Goal: Task Accomplishment & Management: Manage account settings

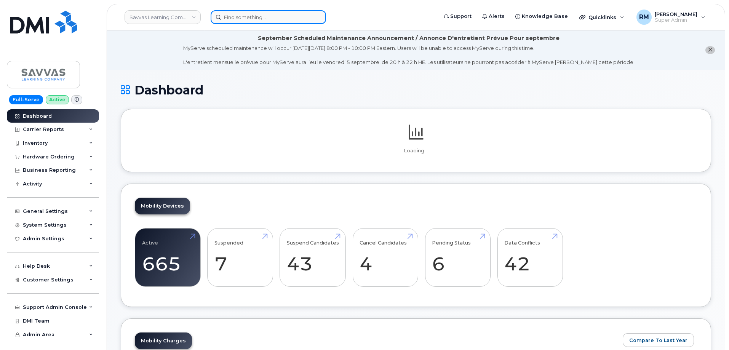
click at [243, 17] on input at bounding box center [268, 17] width 115 height 14
paste input "356856119315708"
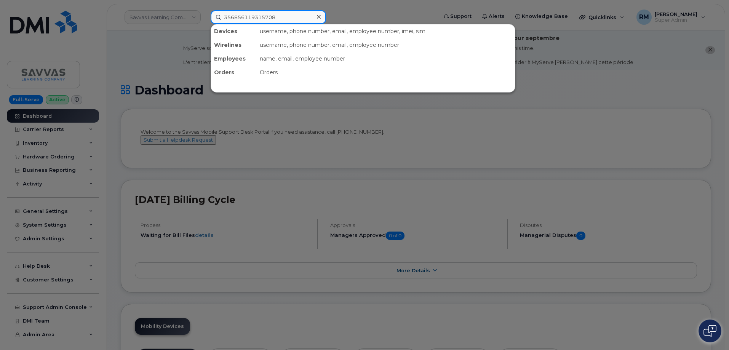
type input "356856119315708"
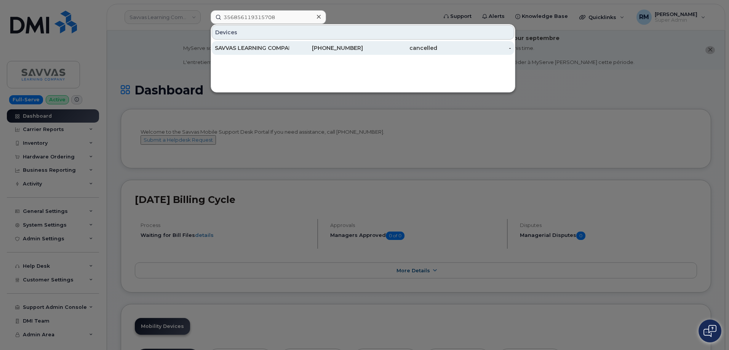
click at [263, 50] on div "SAVVAS LEARNING COMPANY" at bounding box center [252, 48] width 74 height 8
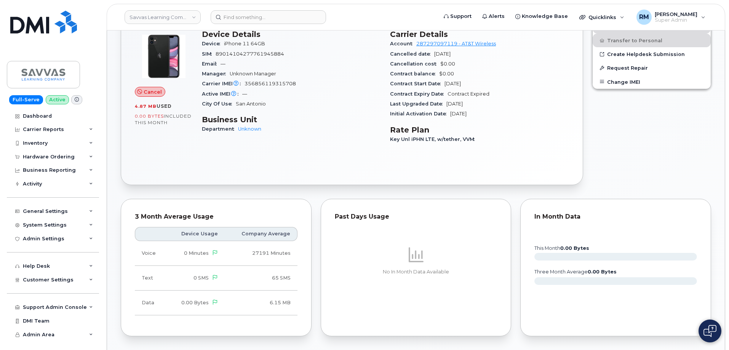
scroll to position [343, 0]
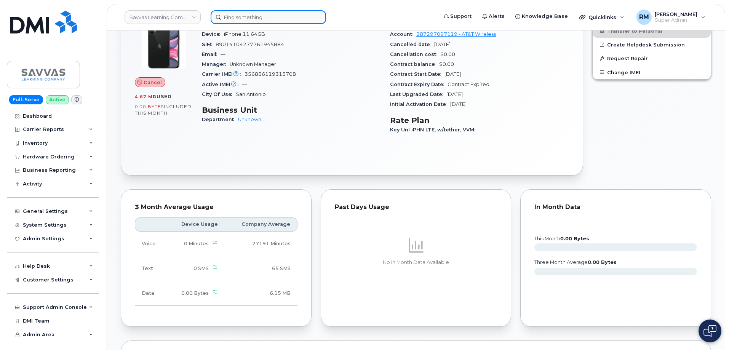
click at [248, 15] on input at bounding box center [268, 17] width 115 height 14
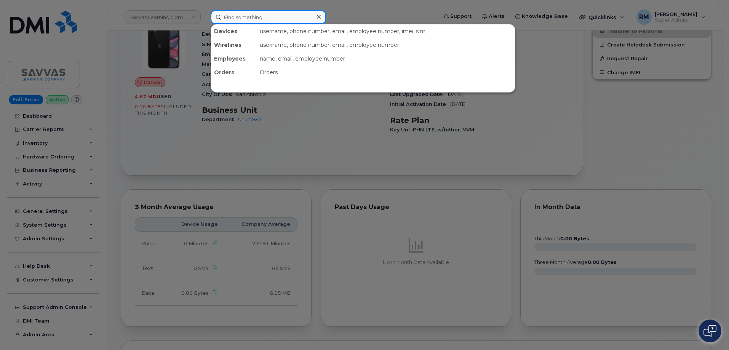
paste input "356871116433289"
type input "356871116433289"
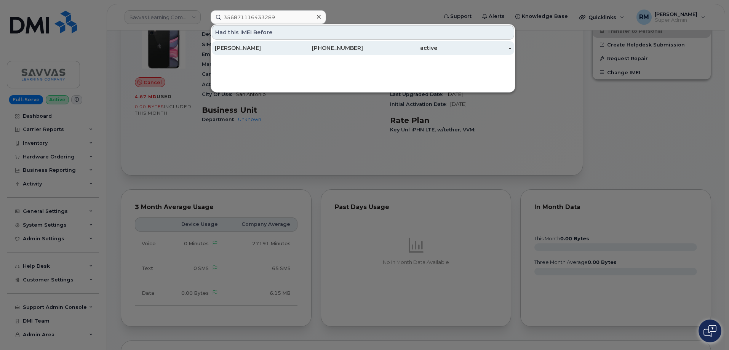
click at [258, 53] on div "JAIME HILL" at bounding box center [252, 48] width 74 height 14
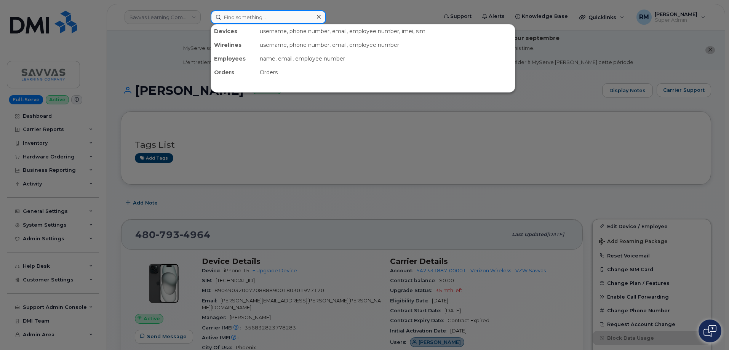
click at [258, 13] on input at bounding box center [268, 17] width 115 height 14
paste input "RITM0159365"
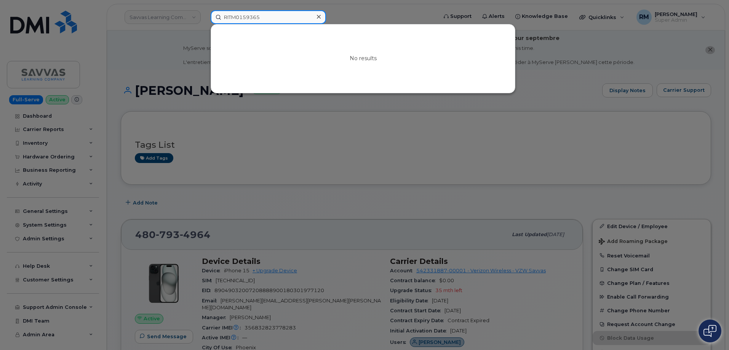
click at [253, 18] on input "RITM0159365" at bounding box center [268, 17] width 115 height 14
click at [252, 18] on input "RITM0159365" at bounding box center [268, 17] width 115 height 14
click at [239, 21] on input "RITM0159365" at bounding box center [268, 17] width 115 height 14
type input "262825"
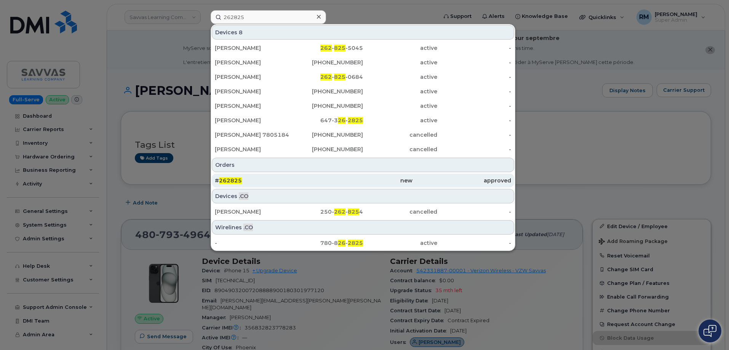
click at [236, 182] on span "262825" at bounding box center [230, 180] width 23 height 7
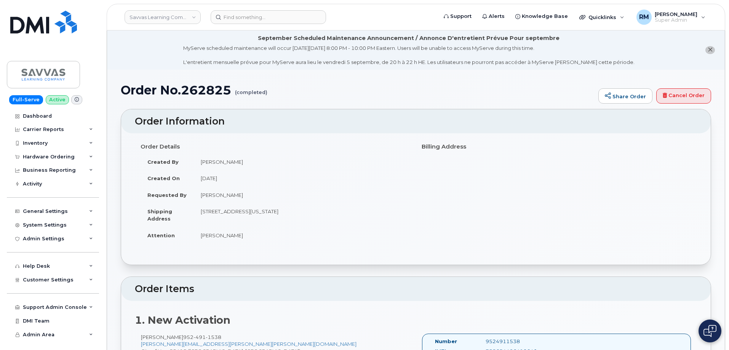
drag, startPoint x: 242, startPoint y: 239, endPoint x: 197, endPoint y: 238, distance: 45.0
click at [197, 238] on td "Monica Monfre" at bounding box center [302, 235] width 216 height 17
copy td "Monica Monfre"
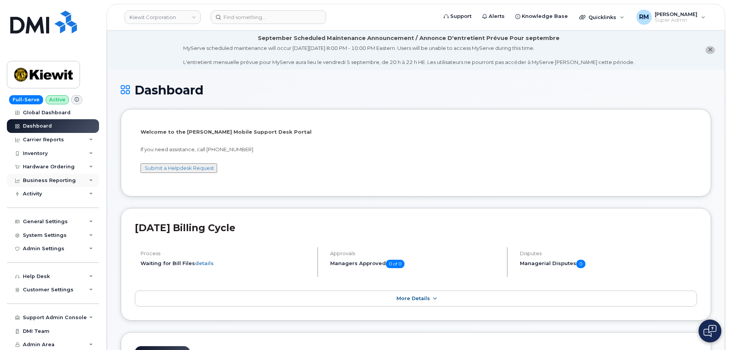
scroll to position [5, 0]
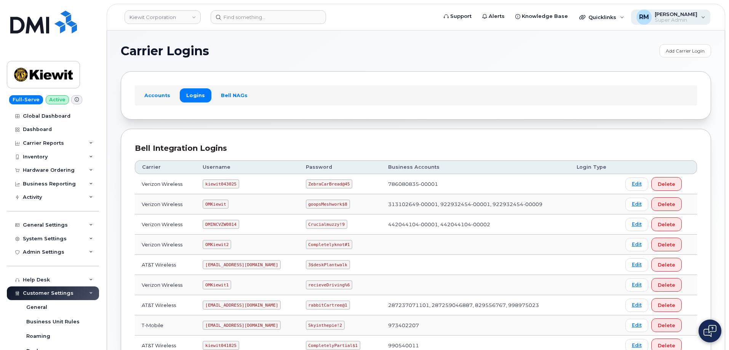
click at [696, 20] on span "Super Admin" at bounding box center [676, 20] width 43 height 6
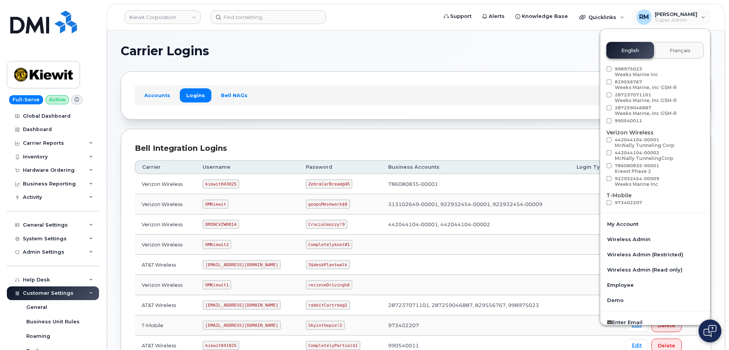
scroll to position [38, 0]
click at [402, 101] on div "Accounts Logins Bell NAGs" at bounding box center [416, 95] width 562 height 20
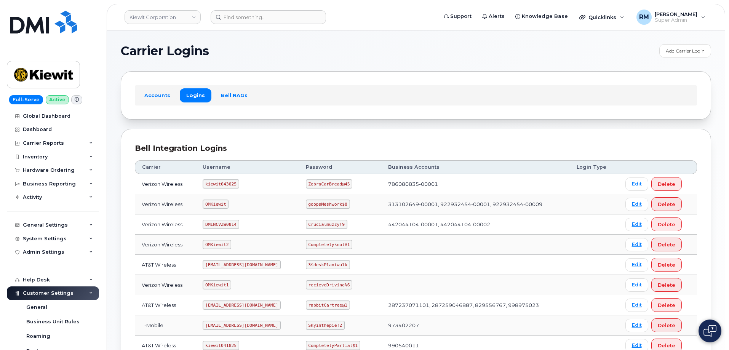
click at [217, 224] on code "DMINCVZW0814" at bounding box center [221, 224] width 36 height 9
copy code "DMINCVZW0814"
drag, startPoint x: 307, startPoint y: 224, endPoint x: 351, endPoint y: 223, distance: 43.8
click at [351, 223] on td "Crucialmuzzy!9" at bounding box center [340, 225] width 82 height 20
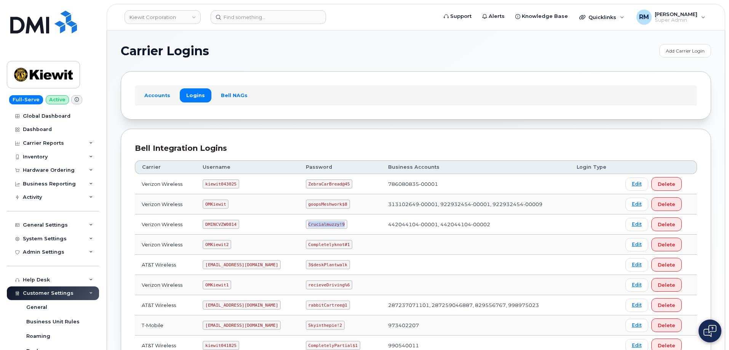
copy code "Crucialmuzzy!9"
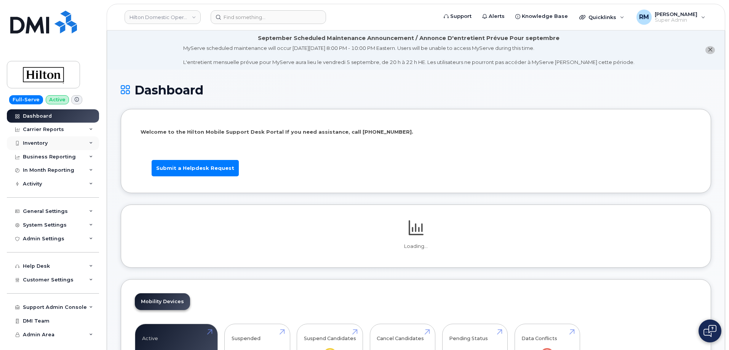
click at [31, 139] on div "Inventory" at bounding box center [53, 143] width 92 height 14
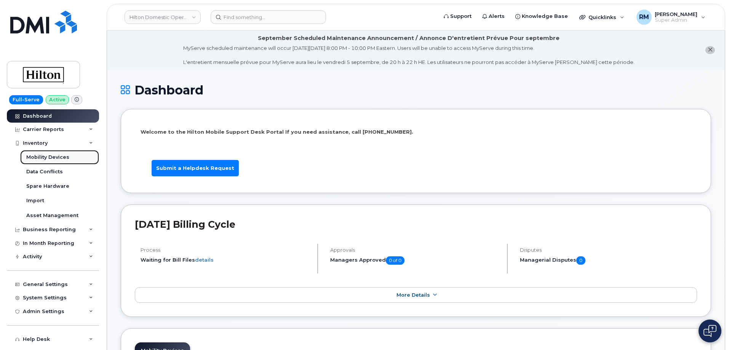
click at [35, 159] on div "Mobility Devices" at bounding box center [47, 157] width 43 height 7
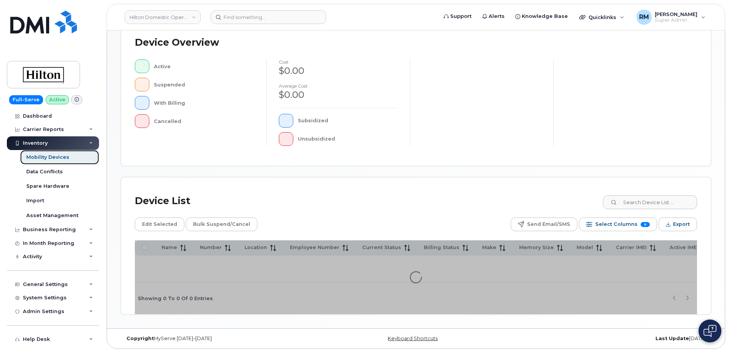
scroll to position [176, 0]
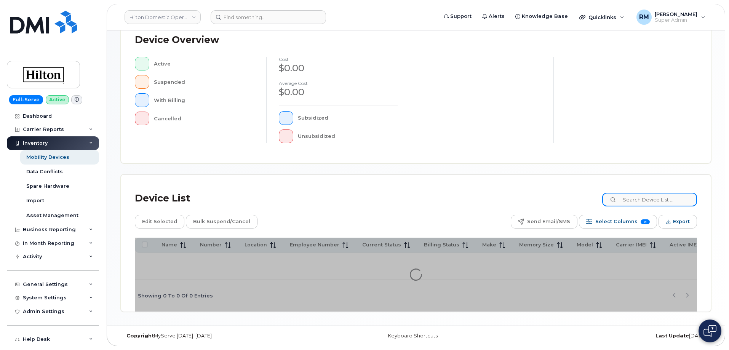
click at [640, 197] on input at bounding box center [649, 200] width 95 height 14
paste input "KOAHW"
type input "KOAHW"
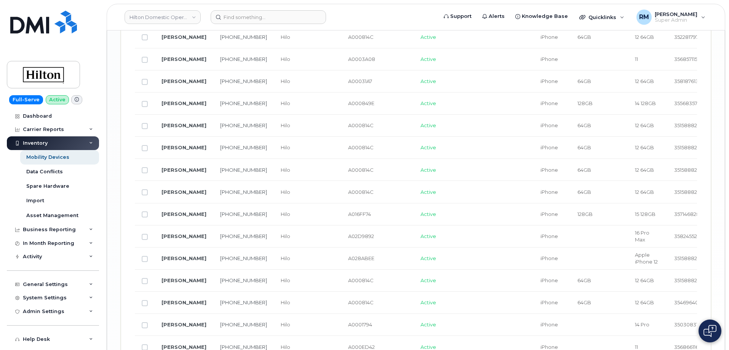
scroll to position [1310, 0]
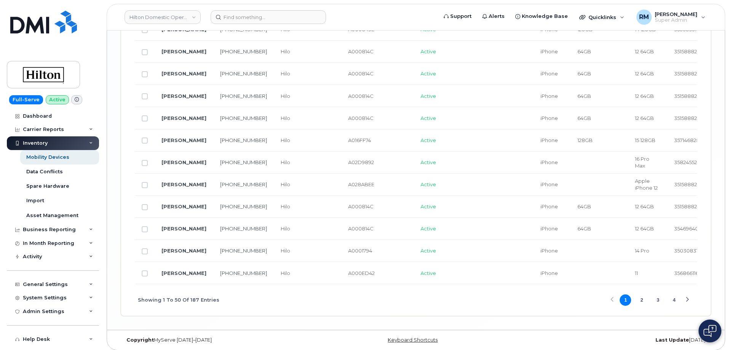
click at [676, 295] on button "4" at bounding box center [674, 300] width 11 height 11
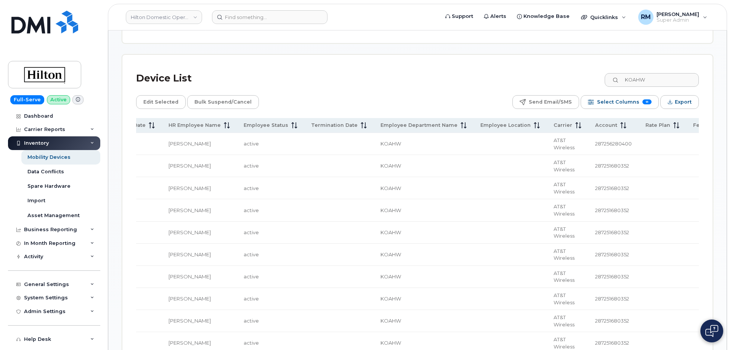
scroll to position [343, 0]
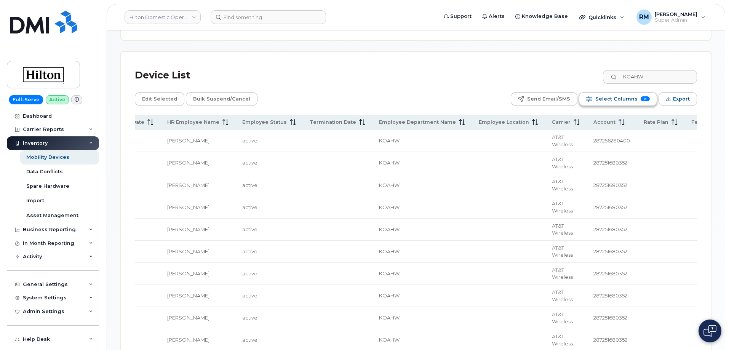
click at [621, 93] on span "Select Columns" at bounding box center [617, 98] width 42 height 11
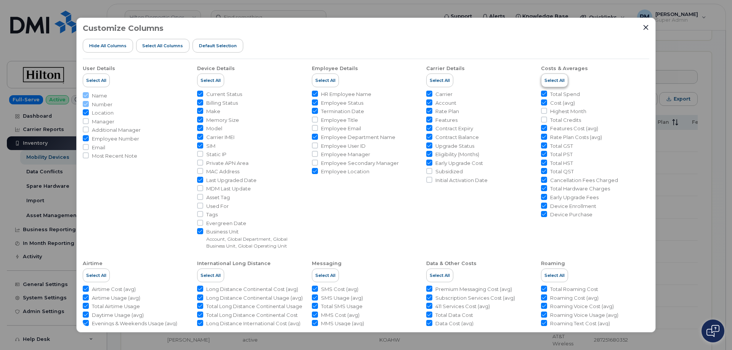
click at [553, 79] on span "Select All" at bounding box center [554, 80] width 20 height 6
click at [551, 79] on span "Select All" at bounding box center [554, 80] width 20 height 6
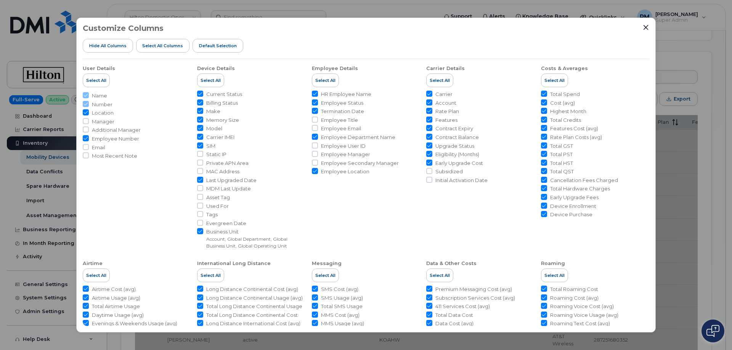
checkbox input "true"
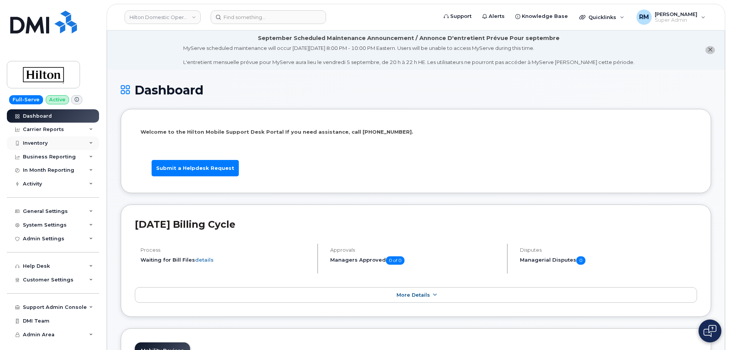
click at [51, 140] on div "Inventory" at bounding box center [53, 143] width 92 height 14
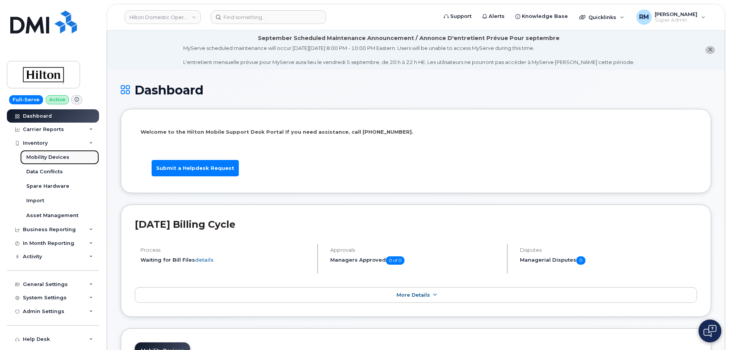
click at [43, 154] on div "Mobility Devices" at bounding box center [47, 157] width 43 height 7
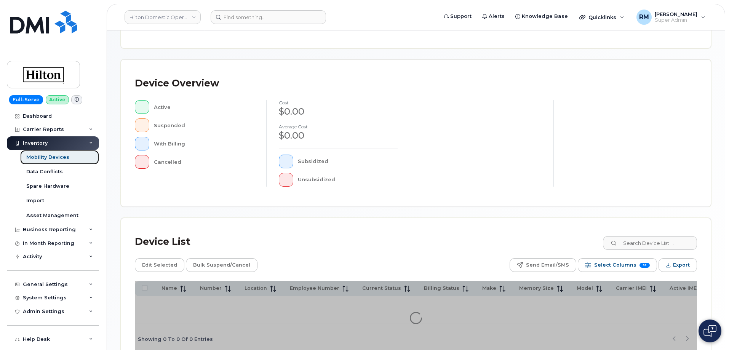
scroll to position [176, 0]
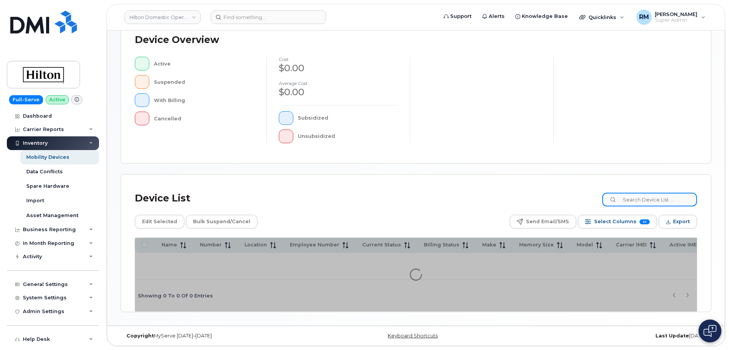
click at [641, 196] on input at bounding box center [649, 200] width 95 height 14
paste input "KOAHW"
type input "KOAHW"
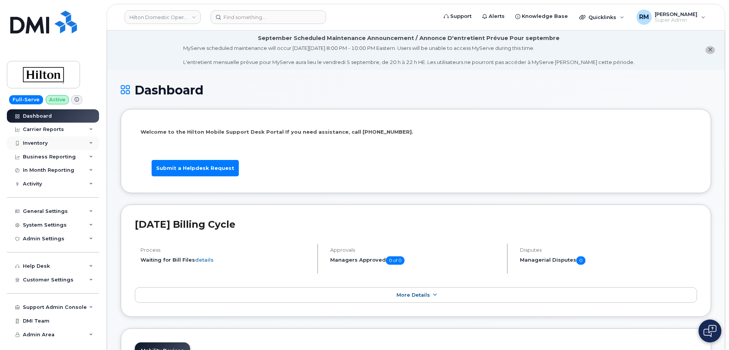
click at [46, 144] on div "Inventory" at bounding box center [35, 143] width 25 height 6
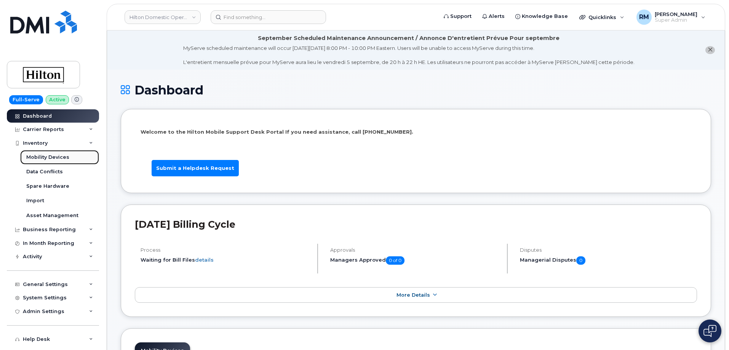
click at [48, 154] on link "Mobility Devices" at bounding box center [59, 157] width 79 height 14
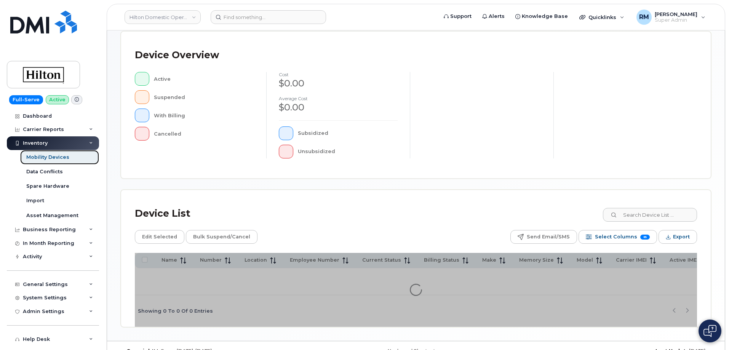
scroll to position [176, 0]
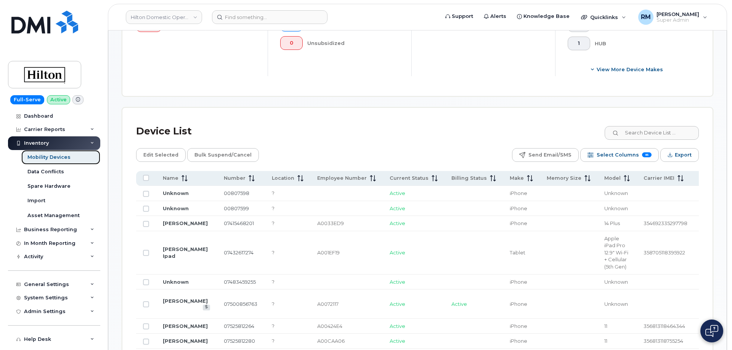
scroll to position [290, 0]
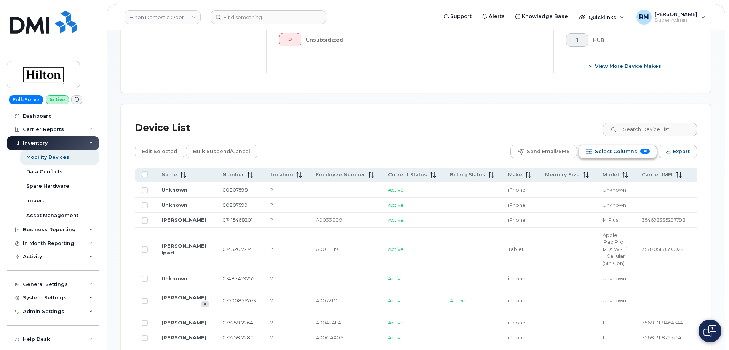
click at [616, 147] on span "Select Columns" at bounding box center [616, 151] width 42 height 11
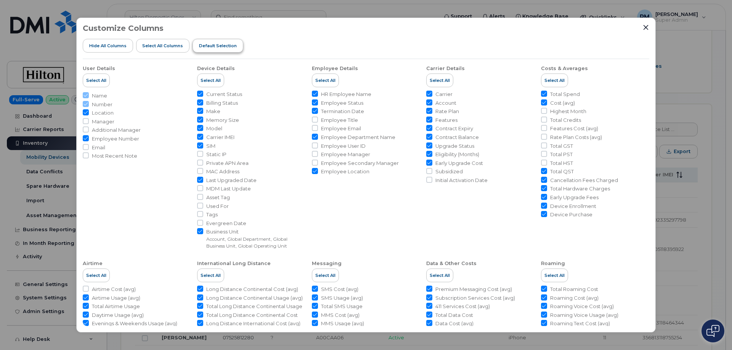
click at [219, 46] on span "Default Selection" at bounding box center [218, 46] width 38 height 6
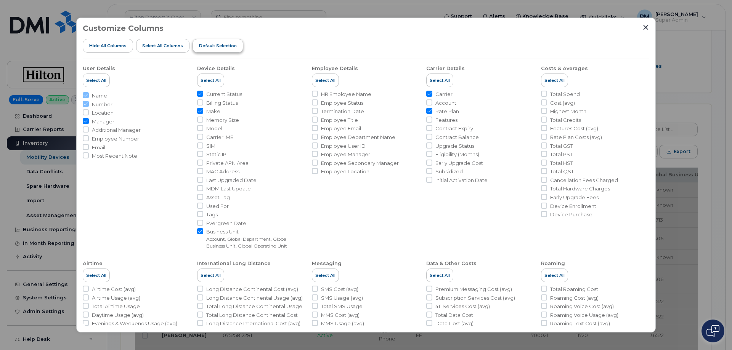
checkbox input "false"
checkbox input "true"
checkbox input "false"
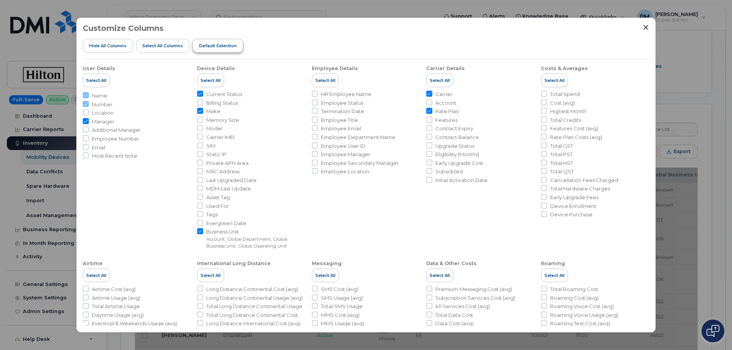
checkbox input "false"
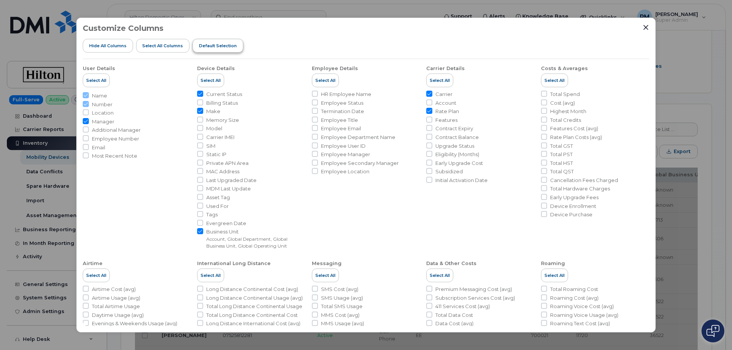
checkbox input "false"
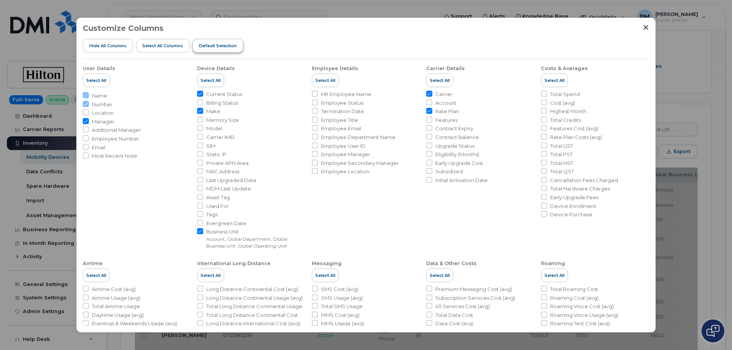
checkbox input "false"
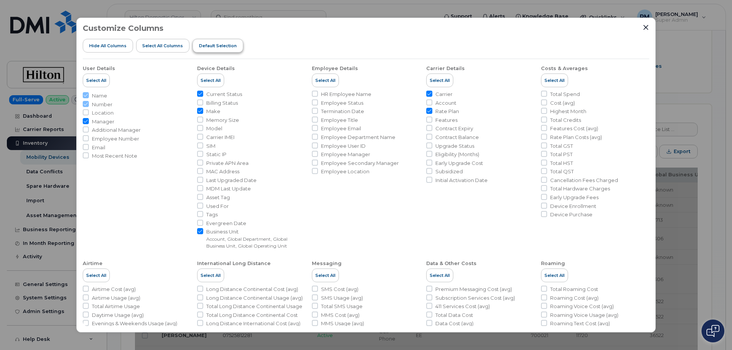
checkbox input "false"
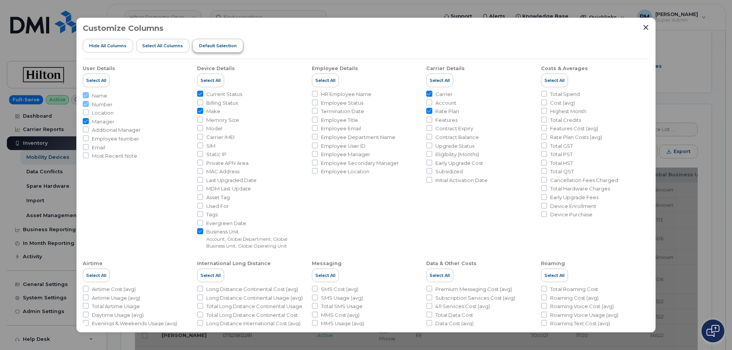
checkbox input "false"
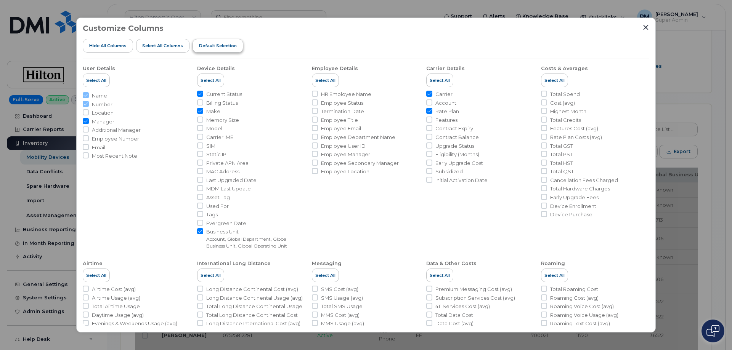
checkbox input "false"
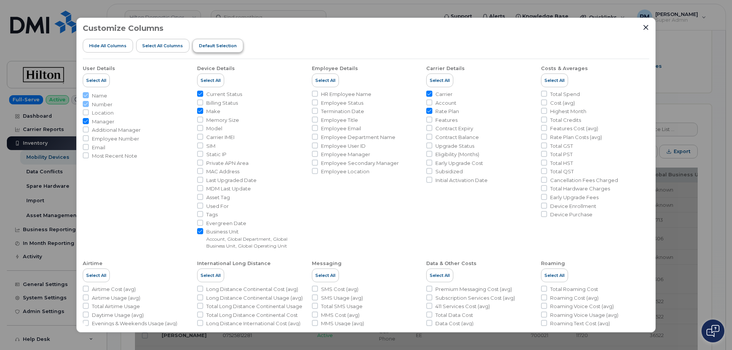
checkbox input "false"
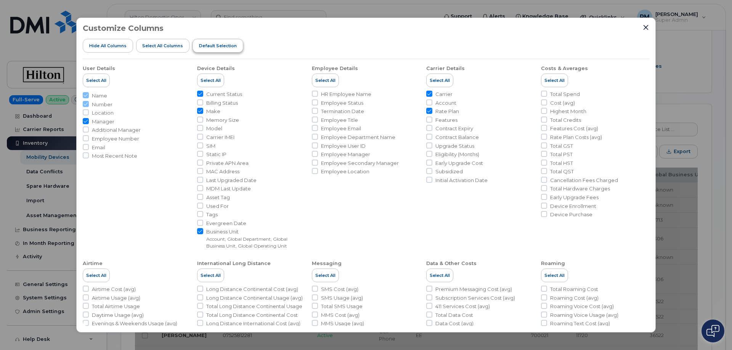
checkbox input "false"
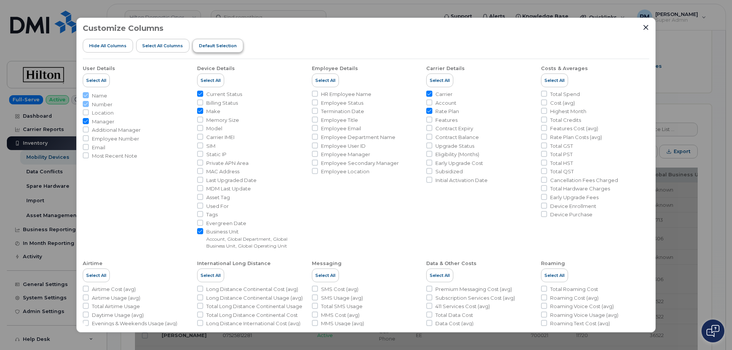
checkbox input "false"
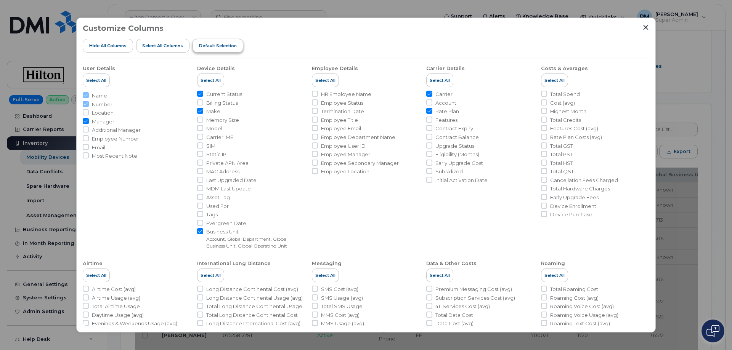
checkbox input "false"
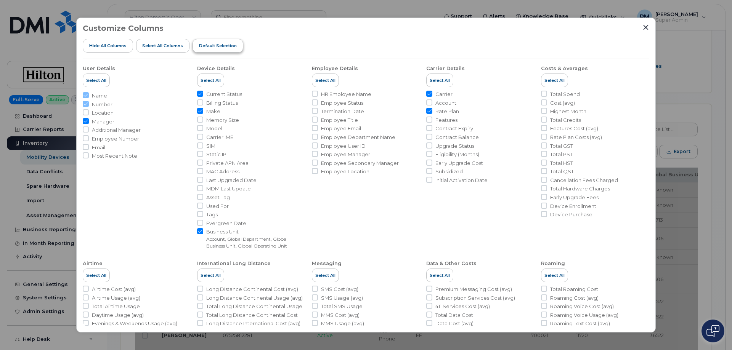
checkbox input "false"
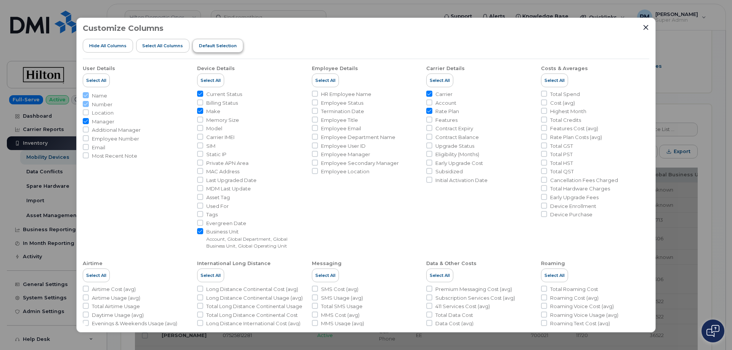
checkbox input "false"
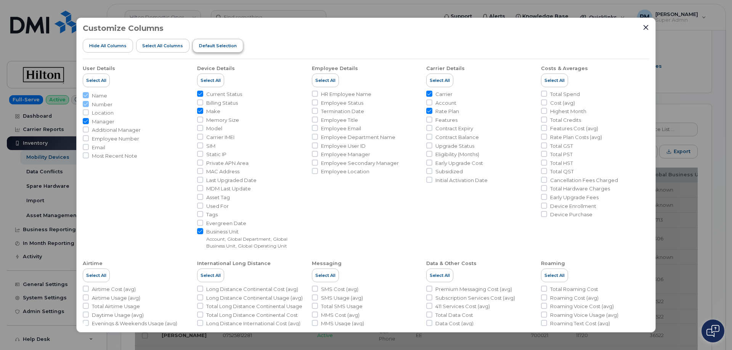
checkbox input "false"
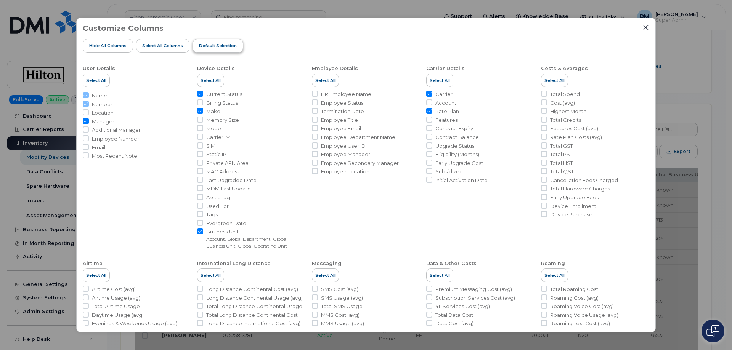
checkbox input "false"
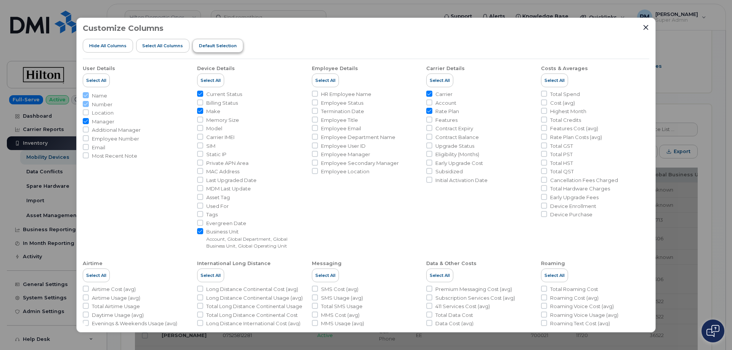
checkbox input "false"
drag, startPoint x: 362, startPoint y: 22, endPoint x: 387, endPoint y: 22, distance: 24.8
click at [387, 22] on div "Customize Columns Hide All Columns Select all Columns Default Selection User De…" at bounding box center [365, 175] width 579 height 315
click at [313, 94] on input "HR Employee Name" at bounding box center [315, 94] width 6 height 6
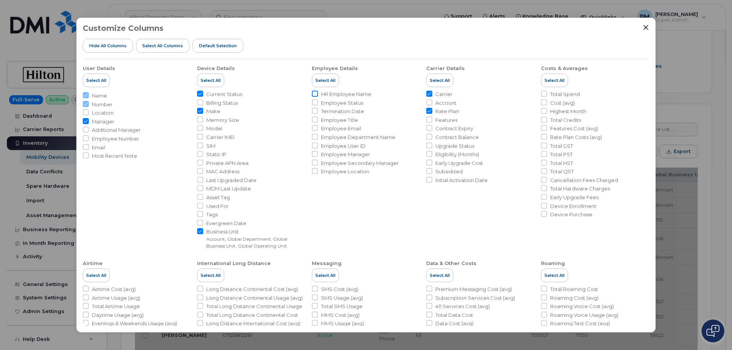
checkbox input "true"
click at [312, 101] on input "Employee Status" at bounding box center [315, 102] width 6 height 6
checkbox input "true"
click at [313, 146] on input "Employee User ID" at bounding box center [315, 145] width 6 height 6
checkbox input "true"
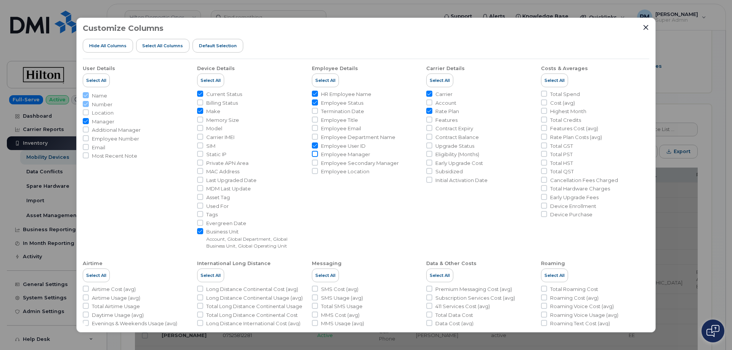
click at [314, 154] on input "Employee Manager" at bounding box center [315, 154] width 6 height 6
checkbox input "true"
click at [314, 170] on input "Employee Location" at bounding box center [315, 171] width 6 height 6
checkbox input "true"
click at [86, 138] on input "Employee Number" at bounding box center [86, 138] width 6 height 6
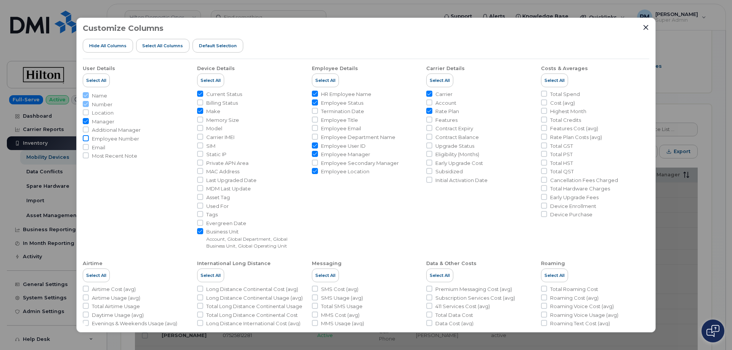
checkbox input "true"
click at [199, 128] on input "Model" at bounding box center [200, 128] width 6 height 6
checkbox input "true"
click at [199, 136] on input "Carrier IMEI" at bounding box center [200, 137] width 6 height 6
checkbox input "true"
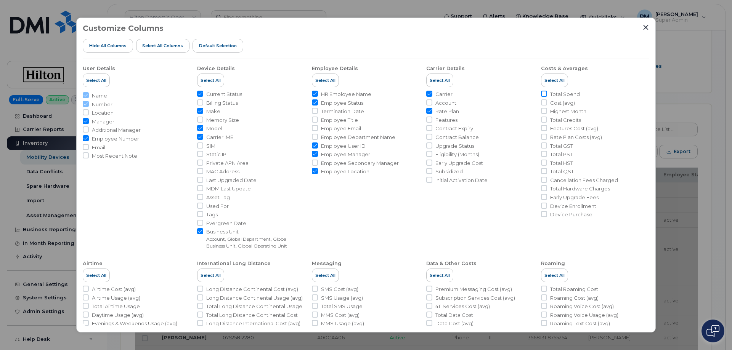
click at [543, 94] on input "Total Spend" at bounding box center [544, 94] width 6 height 6
checkbox input "true"
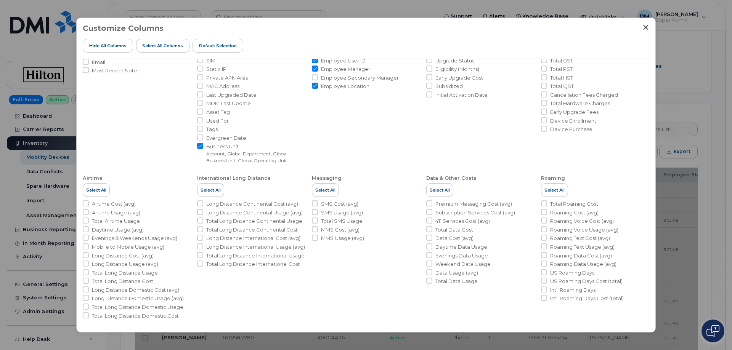
scroll to position [88, 0]
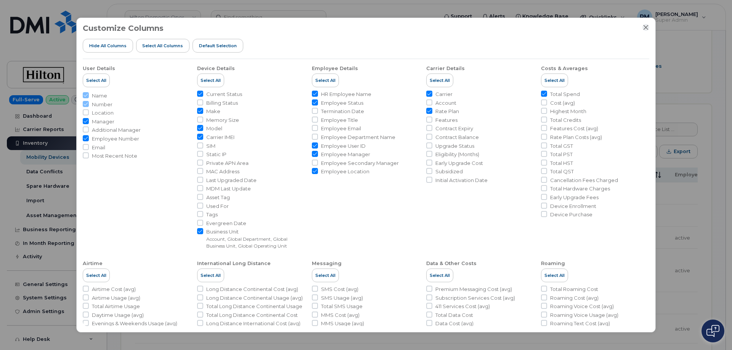
click at [644, 28] on icon "Close" at bounding box center [645, 27] width 6 height 6
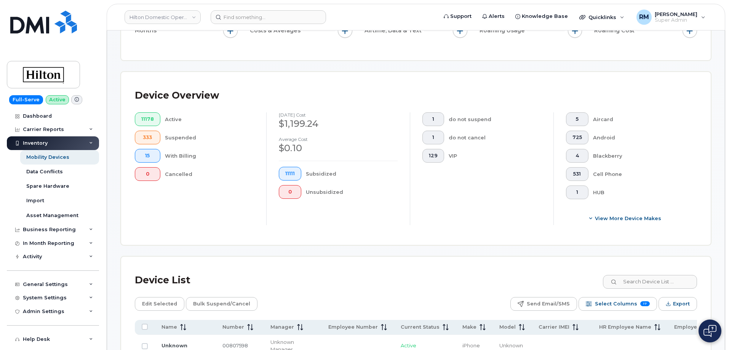
scroll to position [367, 0]
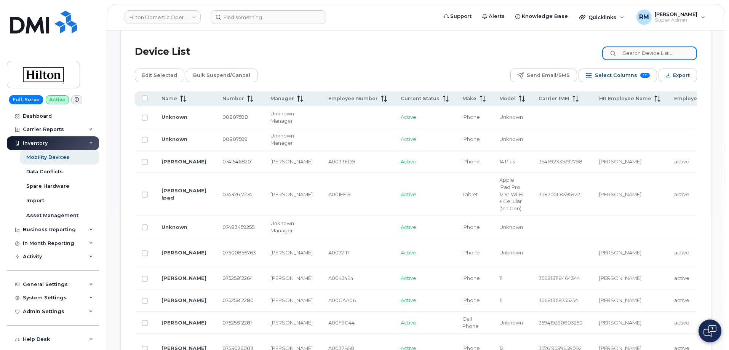
click at [652, 48] on input at bounding box center [649, 53] width 95 height 14
paste input "KOAHW"
type input "KOAHW"
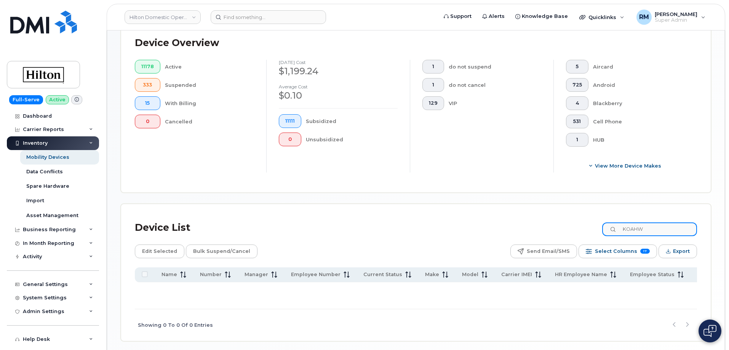
scroll to position [216, 0]
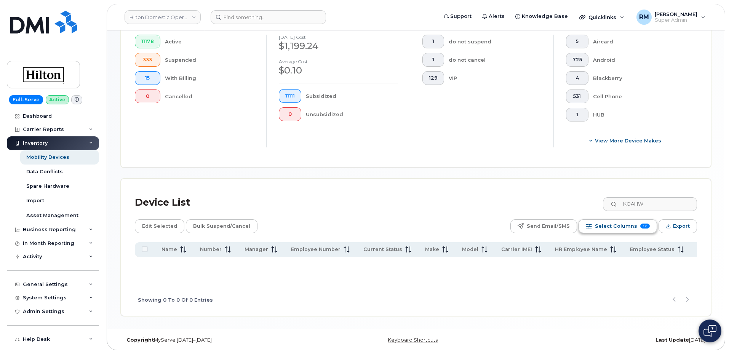
click at [625, 221] on span "Select Columns" at bounding box center [616, 226] width 42 height 11
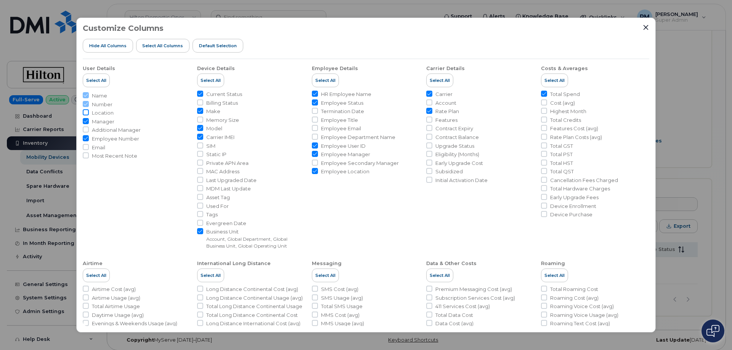
click at [85, 113] on input "Location" at bounding box center [86, 112] width 6 height 6
checkbox input "true"
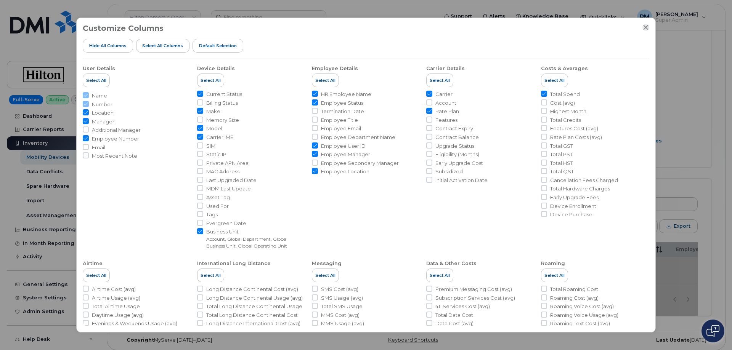
click at [645, 26] on icon "Close" at bounding box center [645, 27] width 5 height 5
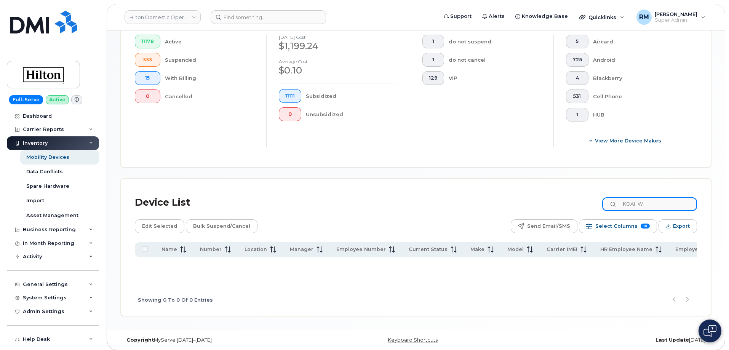
click at [642, 198] on input "KOAHW" at bounding box center [649, 204] width 95 height 14
click at [608, 221] on span "Select Columns" at bounding box center [617, 226] width 42 height 11
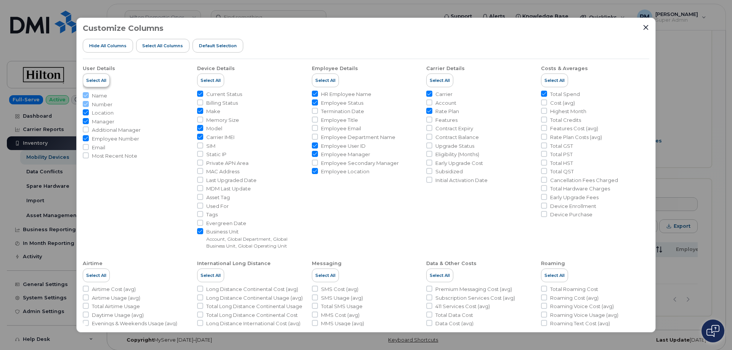
click at [97, 82] on span "Select All" at bounding box center [96, 80] width 20 height 6
click at [213, 80] on span "Select All" at bounding box center [210, 80] width 20 height 6
click at [324, 80] on span "Select All" at bounding box center [325, 80] width 20 height 6
checkbox input "true"
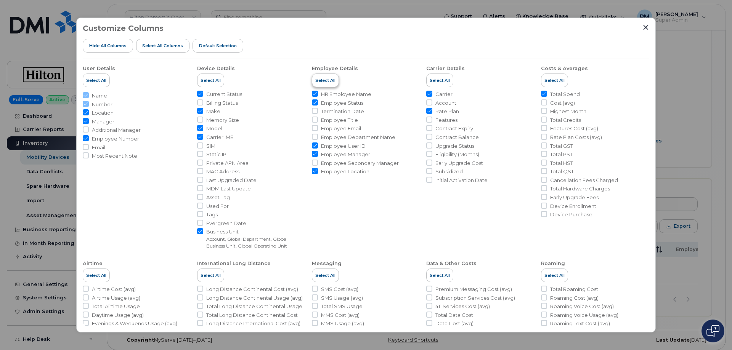
checkbox input "true"
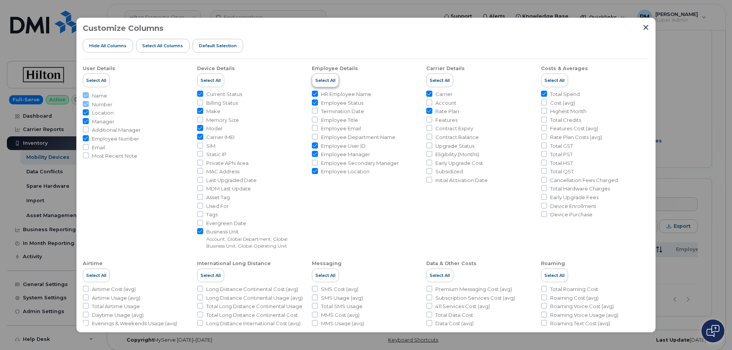
checkbox input "true"
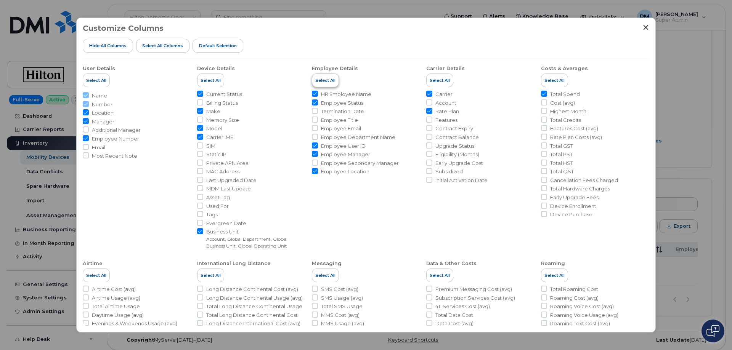
checkbox input "true"
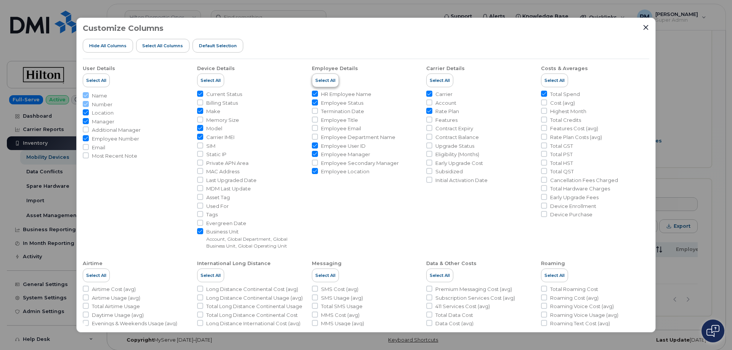
checkbox input "true"
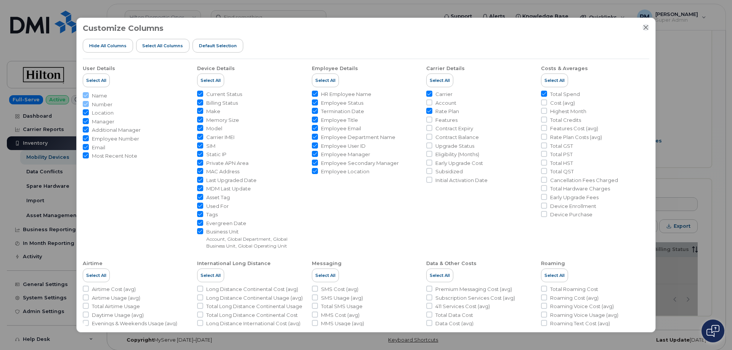
click at [647, 27] on icon "Close" at bounding box center [645, 27] width 5 height 5
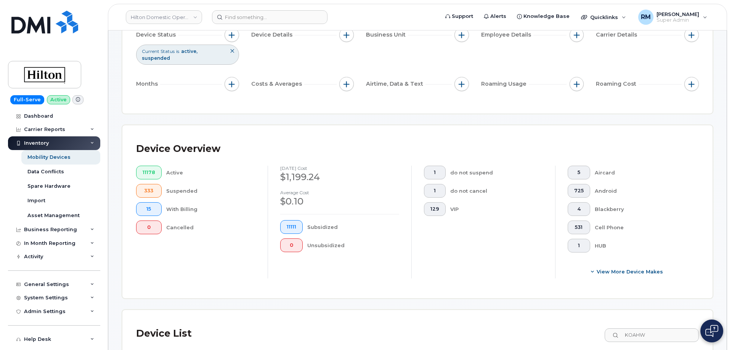
scroll to position [191, 0]
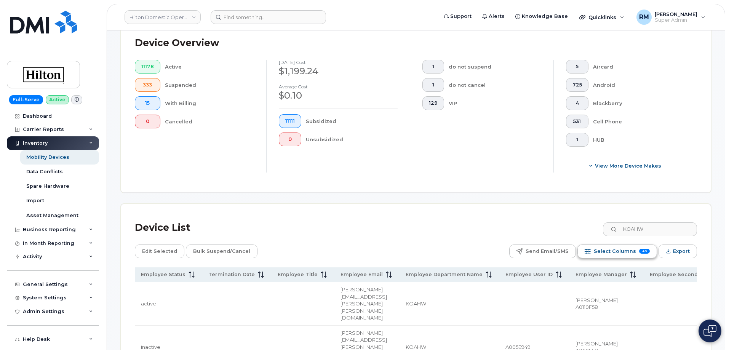
click at [631, 247] on span "Select Columns" at bounding box center [615, 251] width 42 height 11
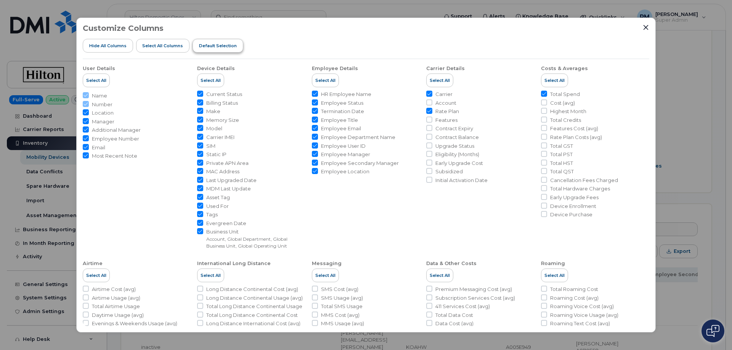
click at [215, 46] on span "Default Selection" at bounding box center [218, 46] width 38 height 6
checkbox input "false"
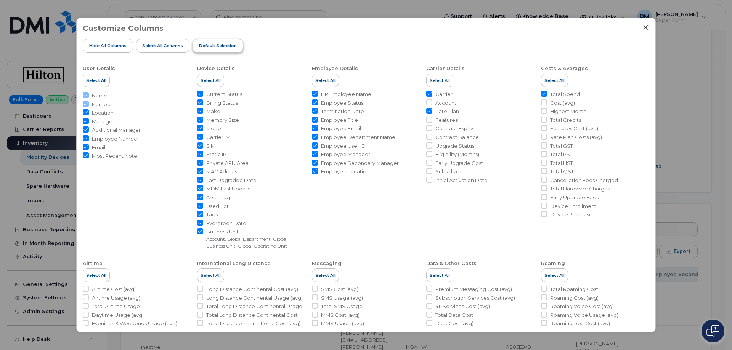
checkbox input "false"
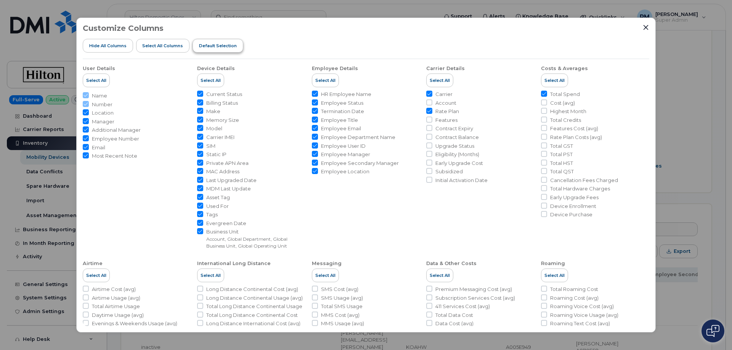
checkbox input "false"
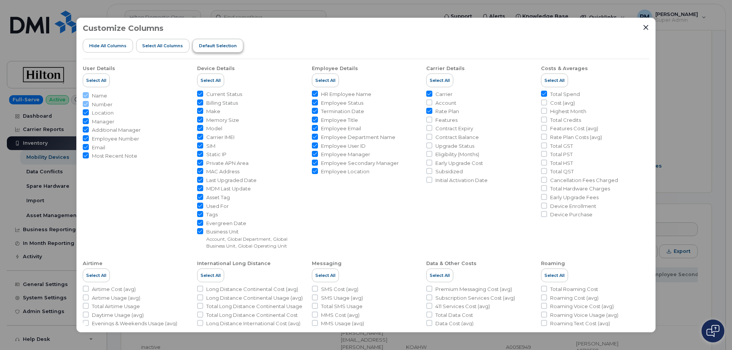
checkbox input "false"
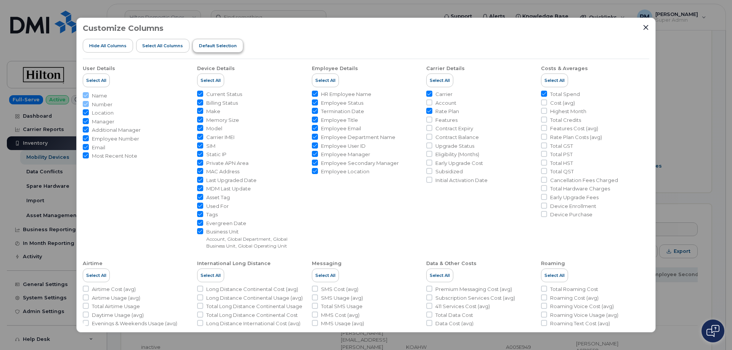
checkbox input "false"
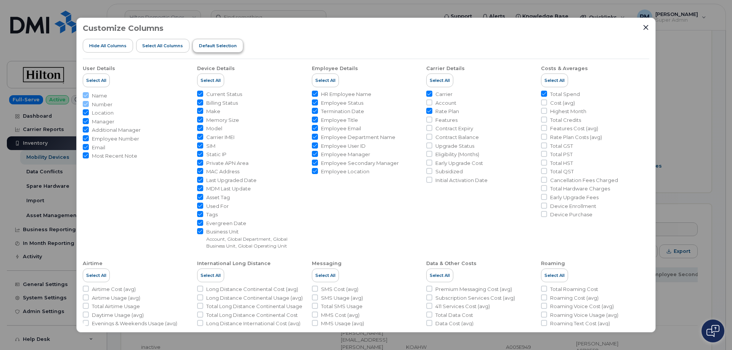
checkbox input "false"
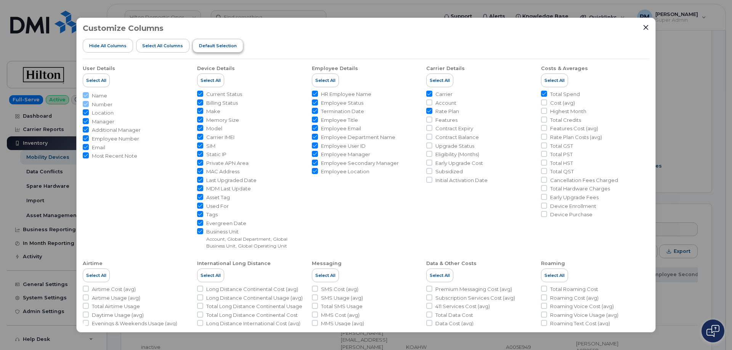
checkbox input "false"
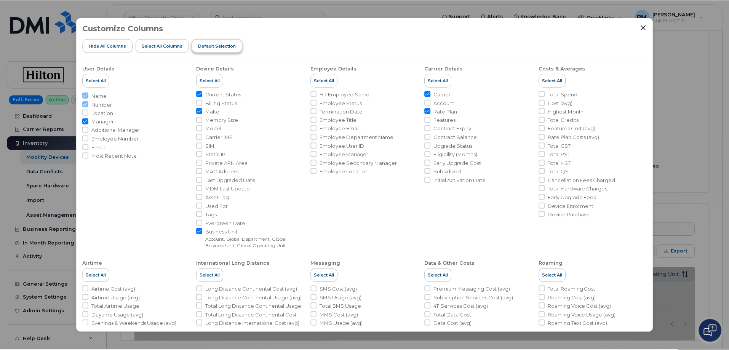
scroll to position [0, 35]
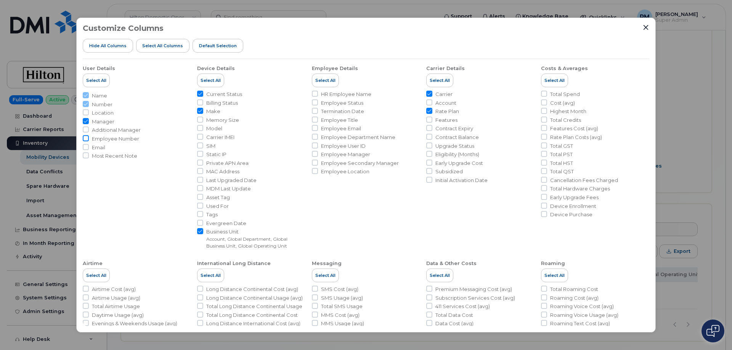
click at [88, 140] on input "Employee Number" at bounding box center [86, 138] width 6 height 6
checkbox input "true"
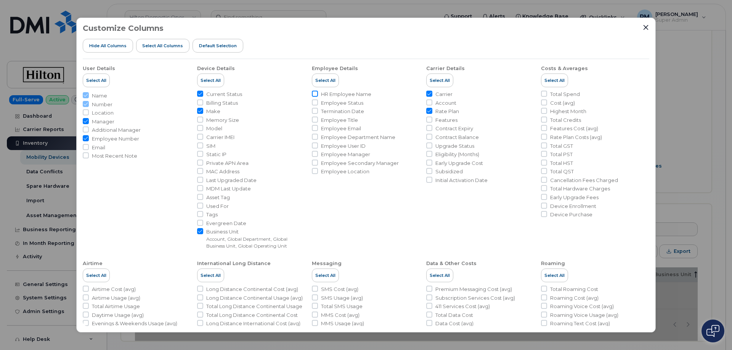
click at [315, 93] on input "HR Employee Name" at bounding box center [315, 94] width 6 height 6
checkbox input "true"
click at [316, 137] on input "Employee Department Name" at bounding box center [315, 137] width 6 height 6
checkbox input "true"
click at [543, 94] on input "Total Spend" at bounding box center [544, 94] width 6 height 6
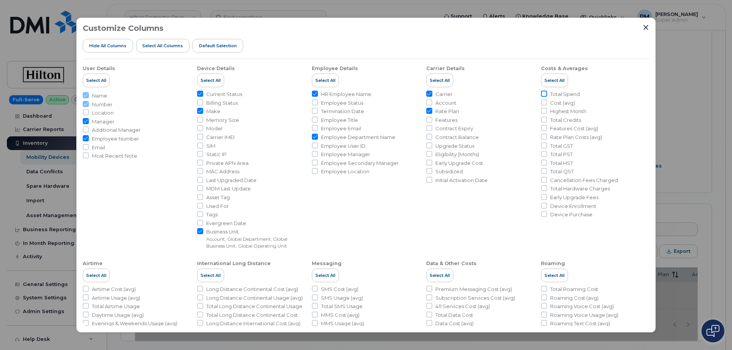
checkbox input "true"
click at [647, 27] on icon "Close" at bounding box center [645, 27] width 6 height 6
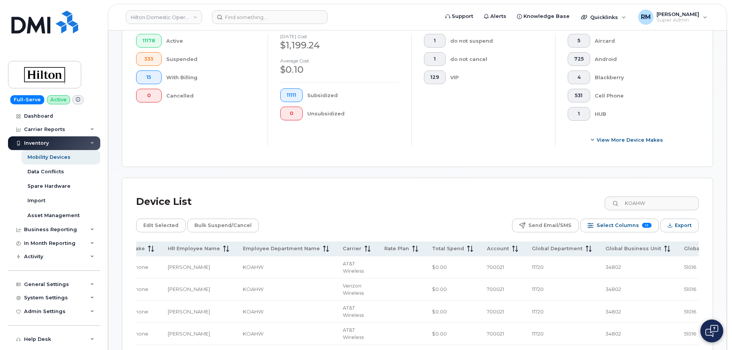
scroll to position [229, 0]
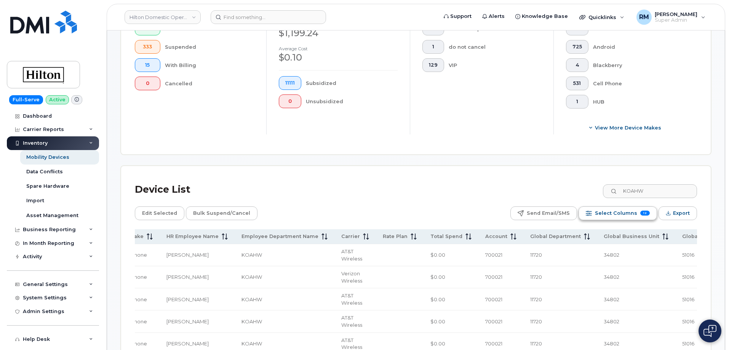
click at [627, 208] on span "Select Columns" at bounding box center [616, 213] width 42 height 11
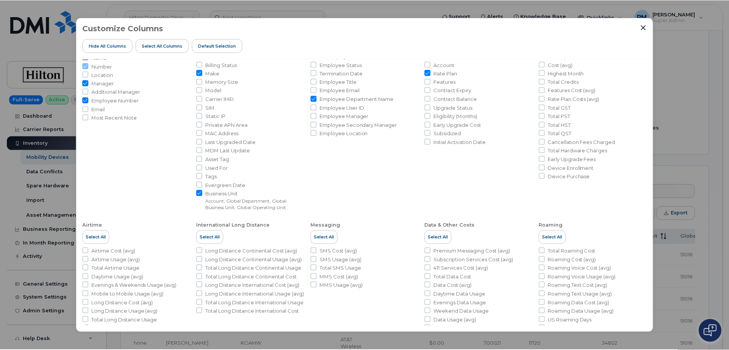
scroll to position [0, 0]
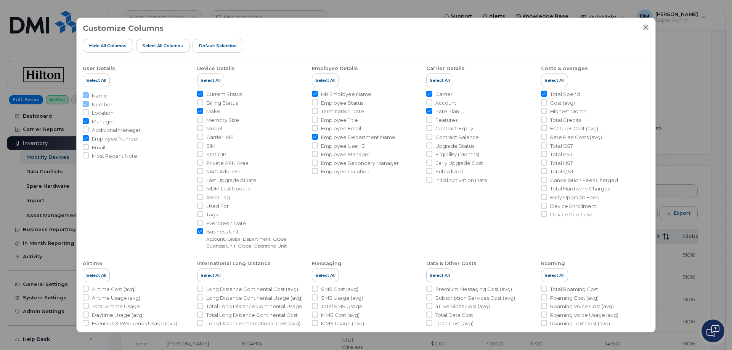
click at [644, 26] on icon "Close" at bounding box center [645, 27] width 5 height 5
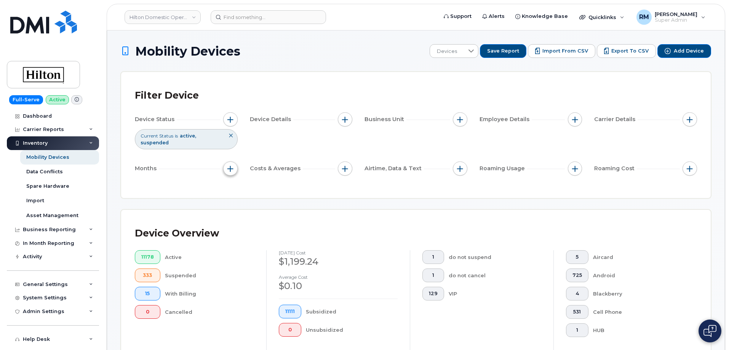
click at [229, 166] on span "button" at bounding box center [230, 169] width 6 height 6
click at [233, 186] on input "Billing Cycle" at bounding box center [232, 185] width 6 height 6
checkbox input "true"
click at [266, 200] on icon at bounding box center [265, 199] width 5 height 3
drag, startPoint x: 324, startPoint y: 203, endPoint x: 295, endPoint y: 212, distance: 30.1
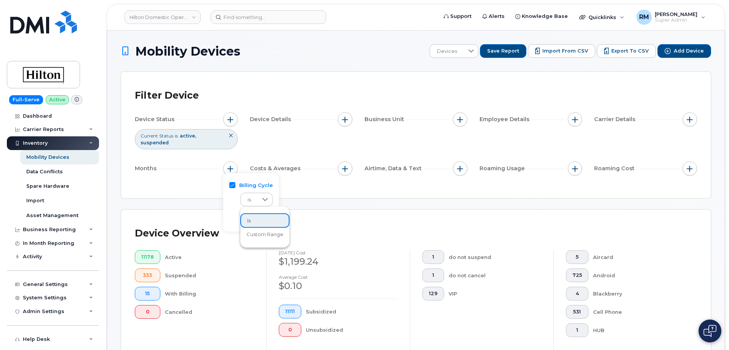
click at [324, 210] on div "Device Overview 11178 Active 333 Suspended 15 With Billing 0 Cancelled August 2…" at bounding box center [416, 296] width 590 height 173
click at [229, 166] on span "button" at bounding box center [230, 169] width 6 height 6
click at [266, 216] on icon at bounding box center [265, 216] width 6 height 6
click at [263, 284] on span "July 2025" at bounding box center [255, 283] width 16 height 7
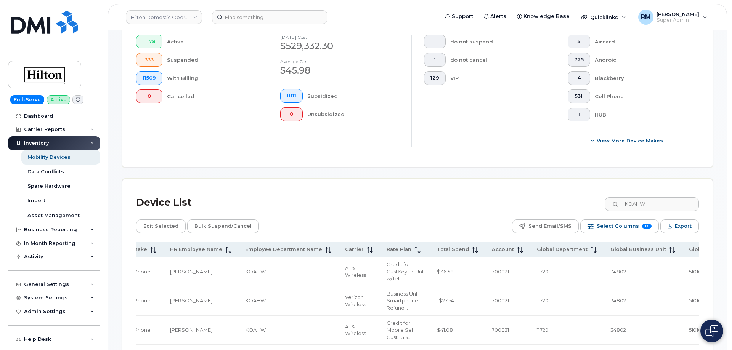
scroll to position [229, 0]
click at [670, 227] on icon "Export" at bounding box center [668, 228] width 4 height 2
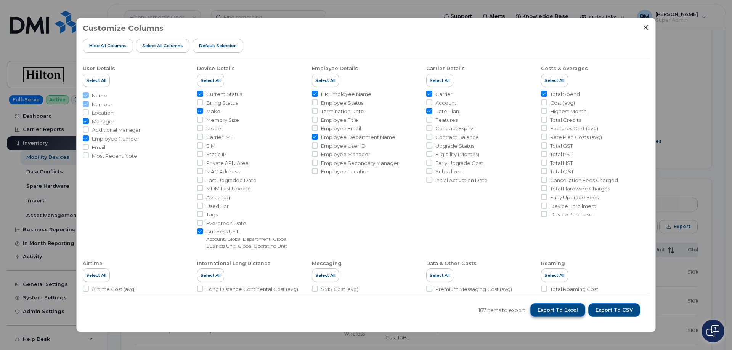
click at [567, 306] on button "Export to Excel" at bounding box center [557, 310] width 55 height 14
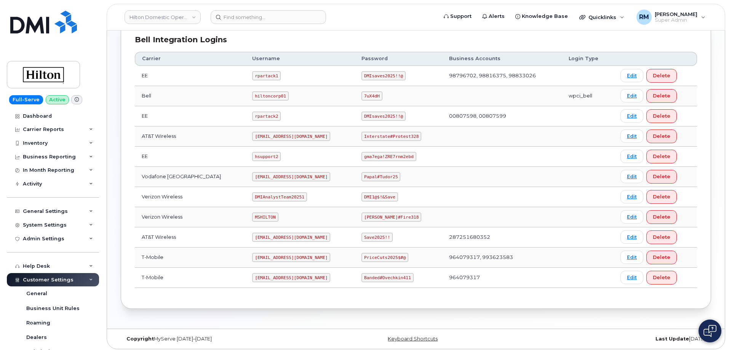
scroll to position [194, 0]
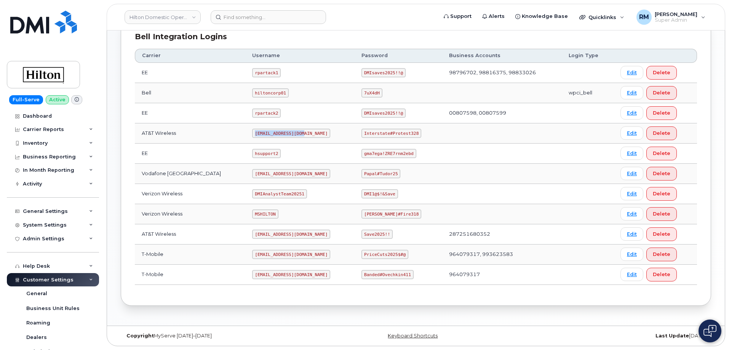
drag, startPoint x: 245, startPoint y: 134, endPoint x: 306, endPoint y: 133, distance: 60.6
click at [306, 133] on td "[EMAIL_ADDRESS][DOMAIN_NAME]" at bounding box center [299, 133] width 109 height 20
copy code "ms-hilton@dminc.com"
drag, startPoint x: 357, startPoint y: 134, endPoint x: 418, endPoint y: 128, distance: 61.2
click at [418, 128] on td "Interstate#Protest328" at bounding box center [399, 133] width 88 height 20
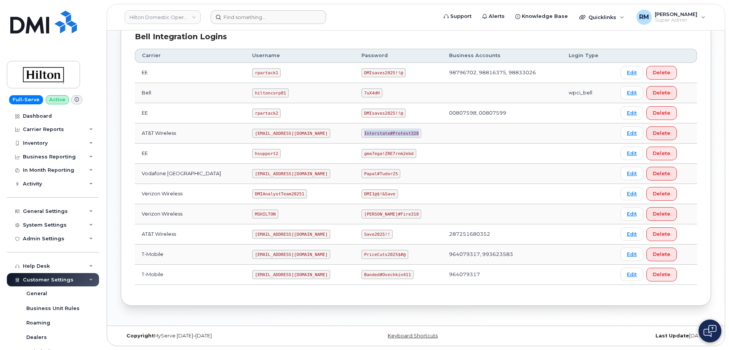
copy code "Interstate#Protest328"
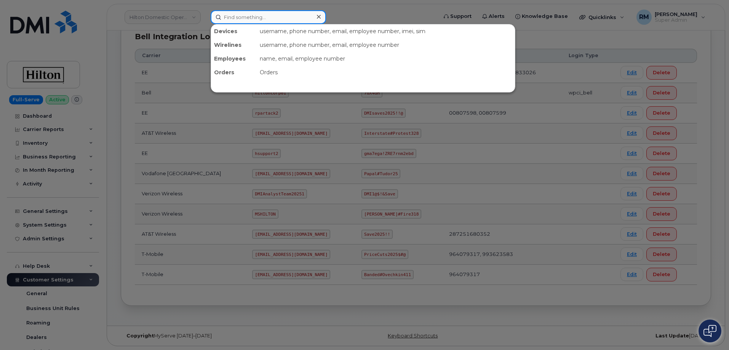
click at [234, 13] on input at bounding box center [268, 17] width 115 height 14
paste input "504-676-4698"
type input "504-676-4698"
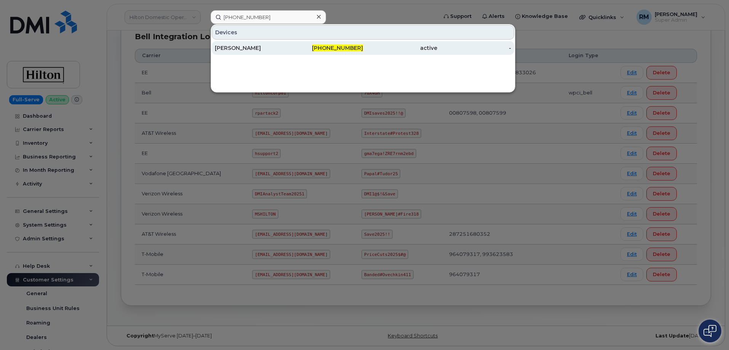
click at [237, 43] on div "Ana Ciria Romero" at bounding box center [252, 48] width 74 height 14
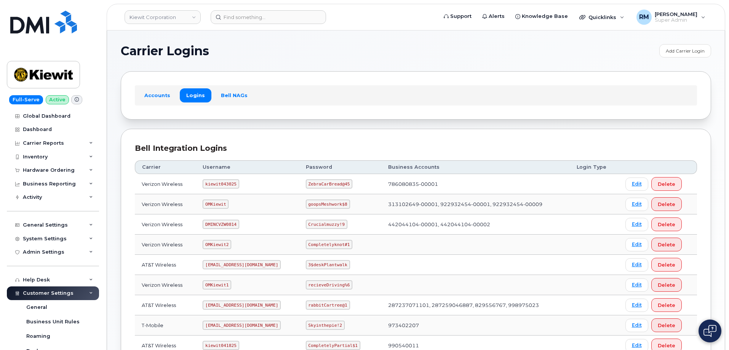
click at [221, 224] on code "DMINCVZW0814" at bounding box center [221, 224] width 36 height 9
copy code "DMINCVZW0814"
drag, startPoint x: 309, startPoint y: 224, endPoint x: 347, endPoint y: 223, distance: 37.3
click at [347, 223] on td "Crucialmuzzy!9" at bounding box center [340, 225] width 82 height 20
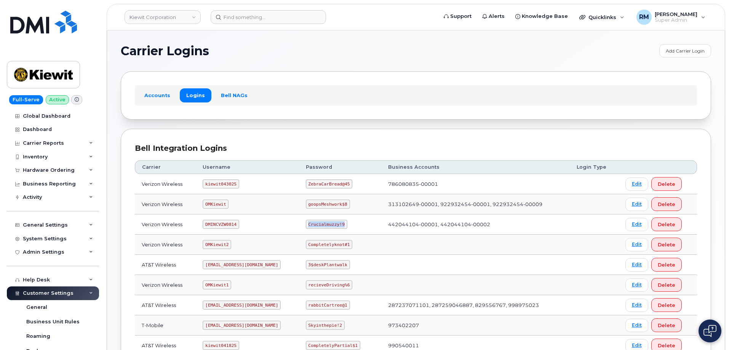
copy code "Crucialmuzzy!9"
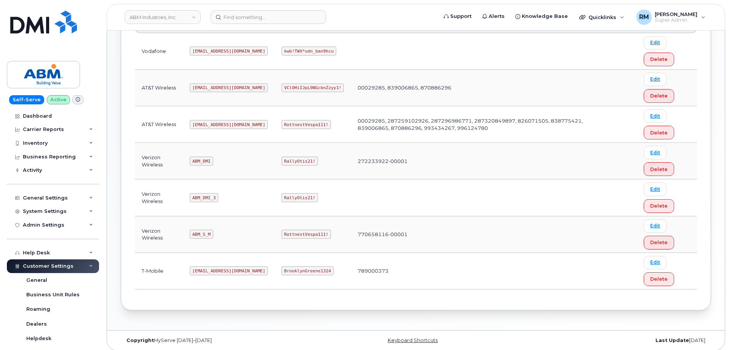
scroll to position [153, 0]
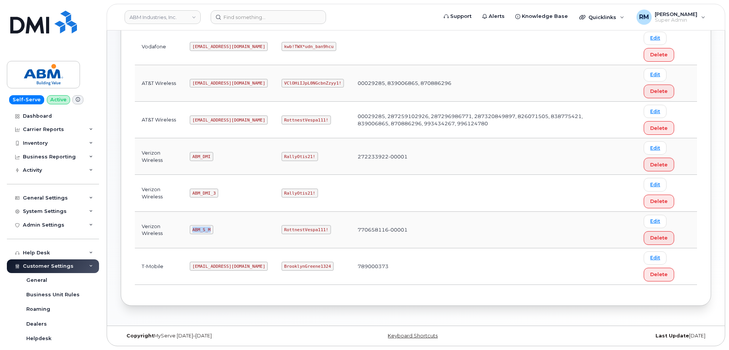
drag, startPoint x: 193, startPoint y: 229, endPoint x: 229, endPoint y: 229, distance: 36.2
click at [229, 229] on td "ABM_S_M" at bounding box center [229, 230] width 92 height 37
copy code "ABM_S_M"
click at [282, 230] on code "RottnestVespa111!" at bounding box center [307, 229] width 50 height 9
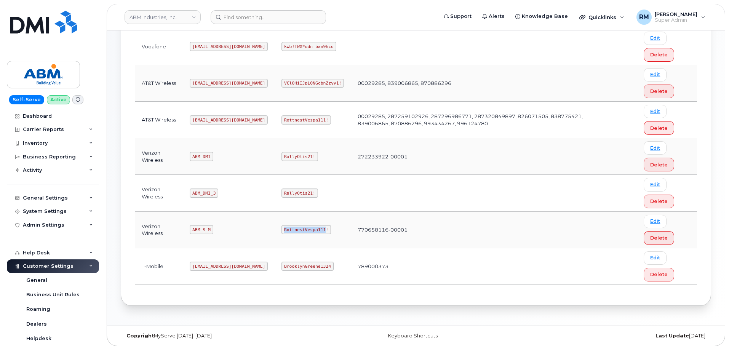
copy code "RottnestVespa111"
drag, startPoint x: 194, startPoint y: 229, endPoint x: 223, endPoint y: 229, distance: 29.3
click at [223, 229] on td "ABM_S_M" at bounding box center [229, 230] width 92 height 37
copy code "ABM_S_M"
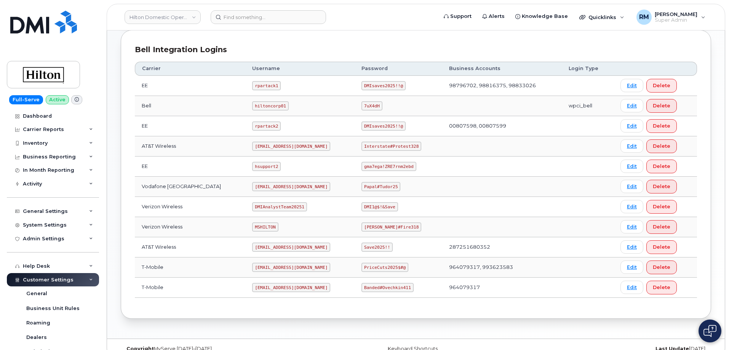
scroll to position [191, 0]
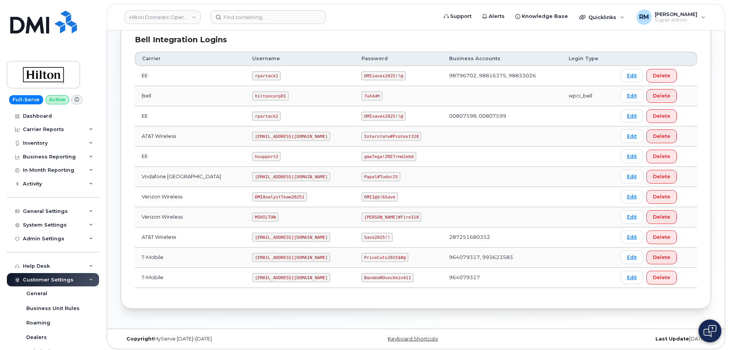
click at [252, 216] on code "MSHILTON" at bounding box center [265, 217] width 26 height 9
click at [252, 215] on code "MSHILTON" at bounding box center [265, 217] width 26 height 9
click at [252, 218] on code "MSHILTON" at bounding box center [265, 217] width 26 height 9
copy code "MSHILTON"
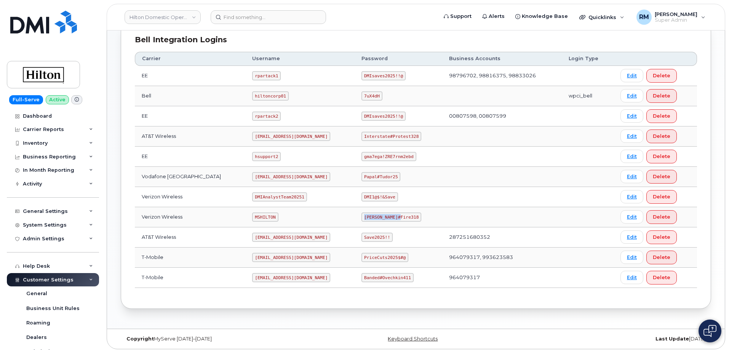
drag, startPoint x: 355, startPoint y: 217, endPoint x: 408, endPoint y: 216, distance: 53.3
click at [408, 216] on td "[PERSON_NAME]#Fire318" at bounding box center [399, 217] width 88 height 20
copy code "[PERSON_NAME]#Fire318"
click at [628, 216] on link "Edit" at bounding box center [632, 216] width 23 height 13
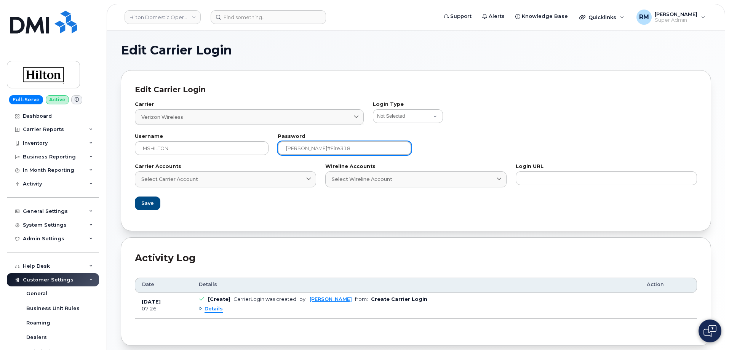
click at [333, 146] on input "[PERSON_NAME]#Fire318" at bounding box center [345, 148] width 134 height 14
drag, startPoint x: 333, startPoint y: 147, endPoint x: 265, endPoint y: 148, distance: 68.2
click at [265, 148] on div "Username MSHILTON Password [PERSON_NAME][SECURITY_DATA]" at bounding box center [416, 145] width 572 height 30
type input "[PERSON_NAME]#Fire319"
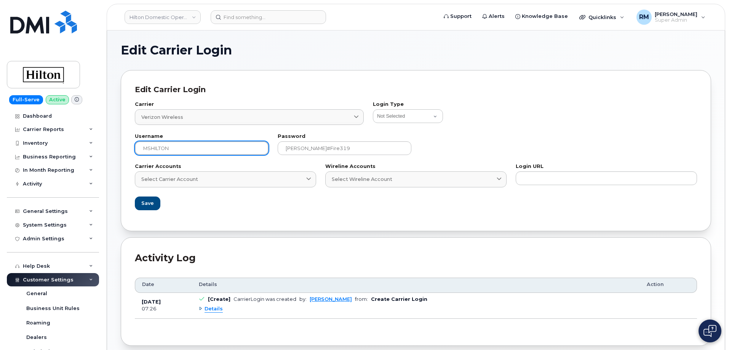
click at [153, 150] on input "MSHILTON" at bounding box center [202, 148] width 134 height 14
click at [162, 147] on input "MSHILTON" at bounding box center [202, 148] width 134 height 14
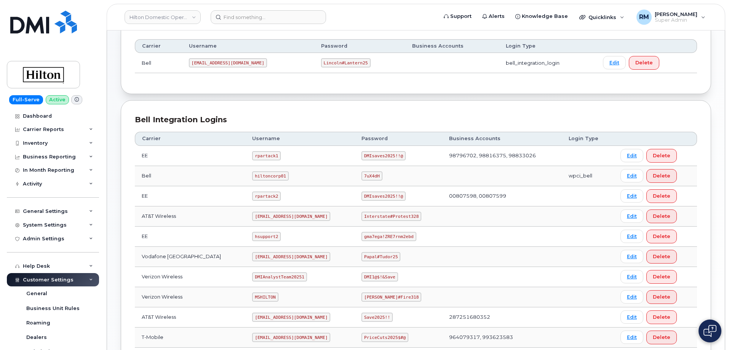
scroll to position [114, 0]
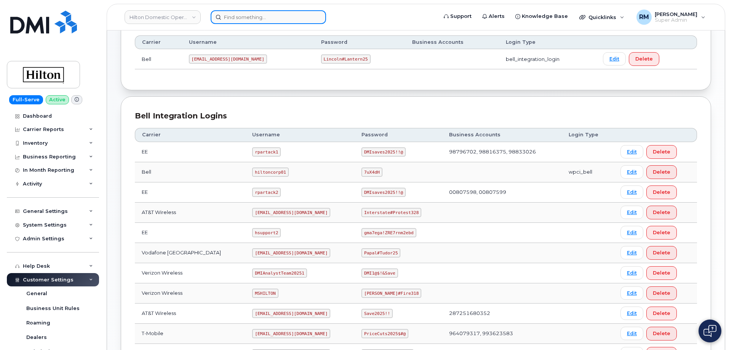
click at [230, 16] on input at bounding box center [268, 17] width 115 height 14
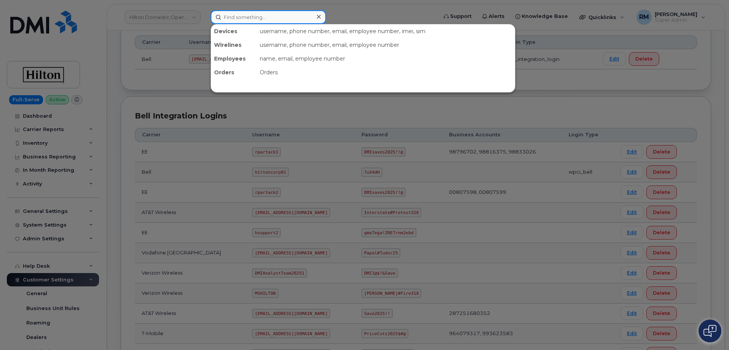
paste input "357770201906184"
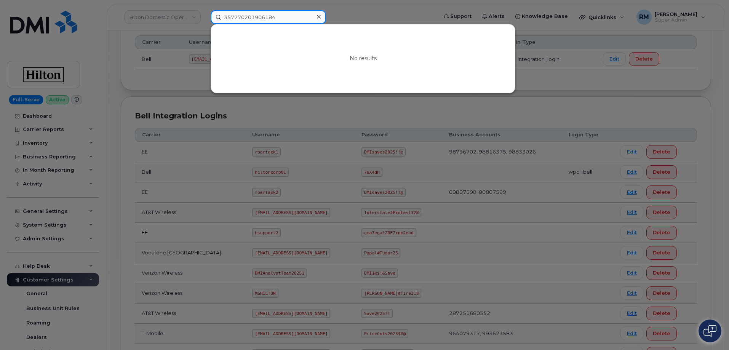
drag, startPoint x: 277, startPoint y: 18, endPoint x: 311, endPoint y: 16, distance: 33.9
click at [311, 16] on input "357770201906184" at bounding box center [268, 17] width 115 height 14
type input "357770201906184"
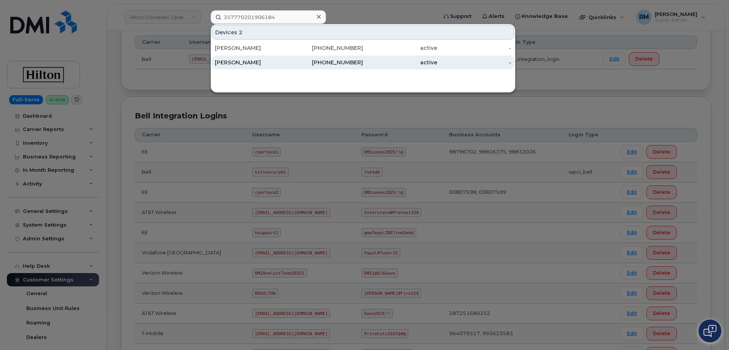
click at [246, 62] on div "[PERSON_NAME]" at bounding box center [252, 63] width 74 height 8
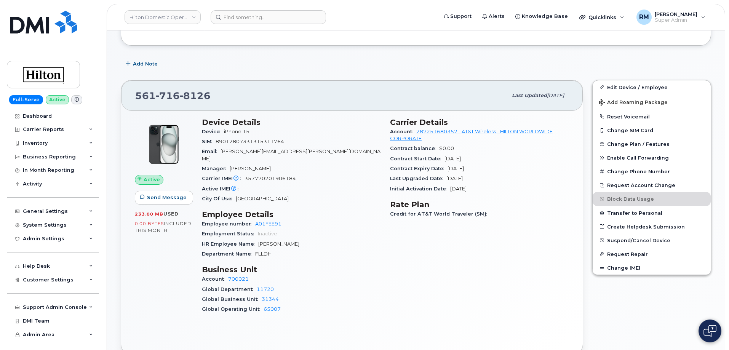
scroll to position [152, 0]
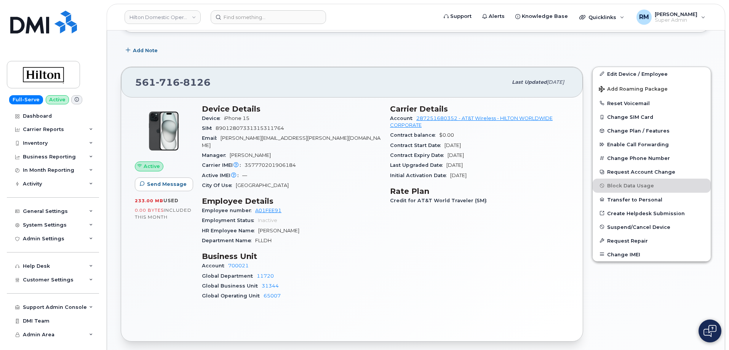
click at [153, 245] on div "Active Send Message 233.00 MB  used 0.00 Bytes  included this month" at bounding box center [163, 206] width 67 height 212
